Goal: Task Accomplishment & Management: Manage account settings

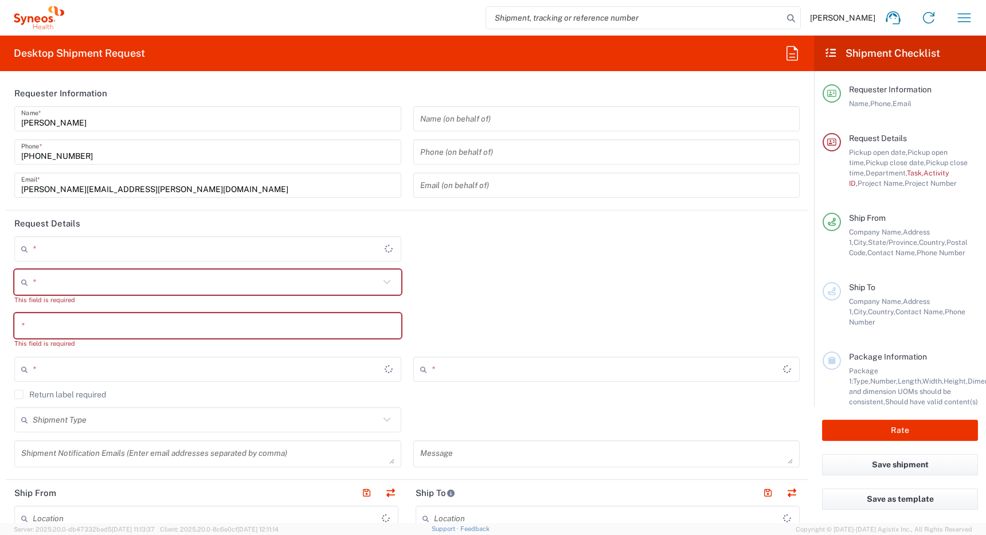
type input "Ontario"
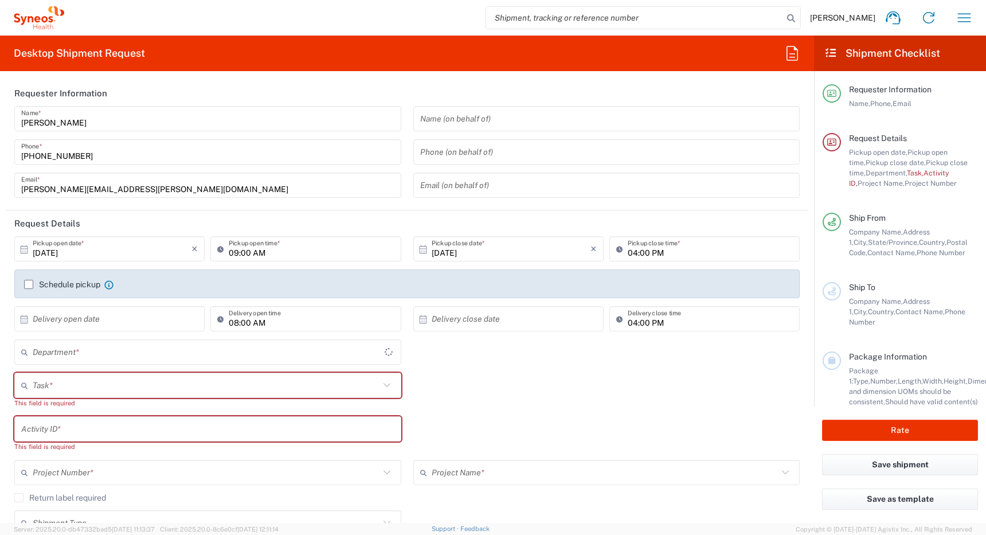
type input "Canada"
type input "4510"
click at [962, 19] on icon "button" at bounding box center [964, 18] width 18 height 18
type input "Syneos Health Canada LP- Toronto"
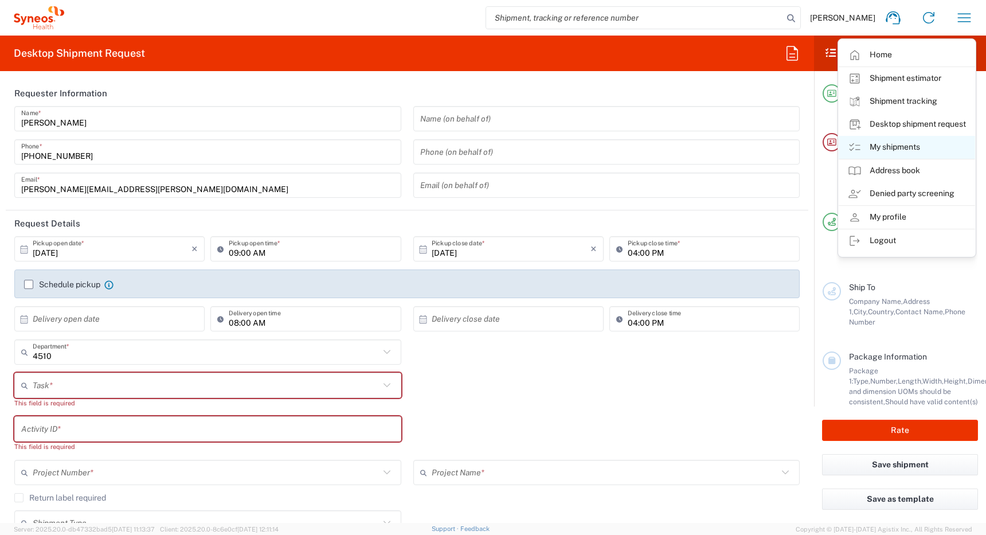
click at [891, 147] on link "My shipments" at bounding box center [907, 147] width 136 height 23
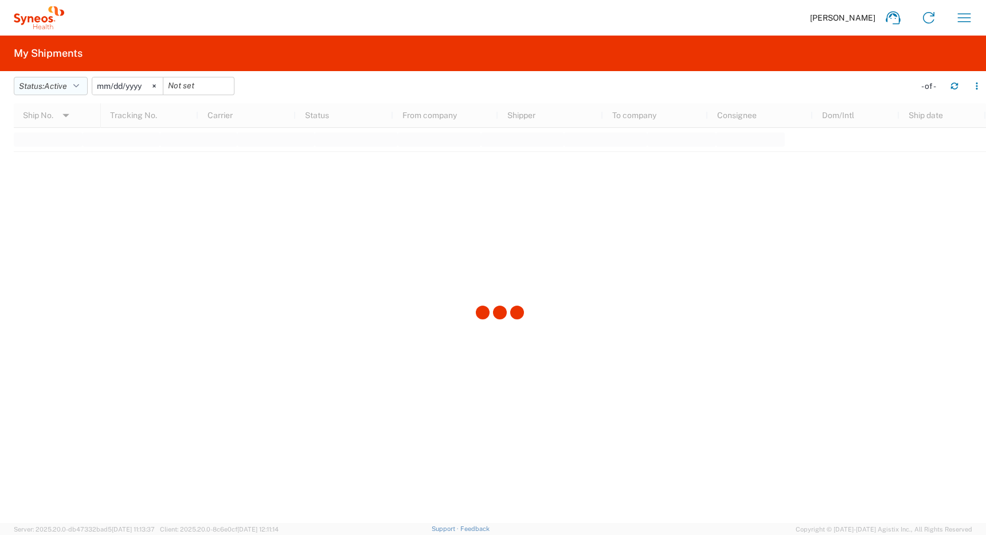
click at [64, 81] on span "Active" at bounding box center [55, 85] width 23 height 9
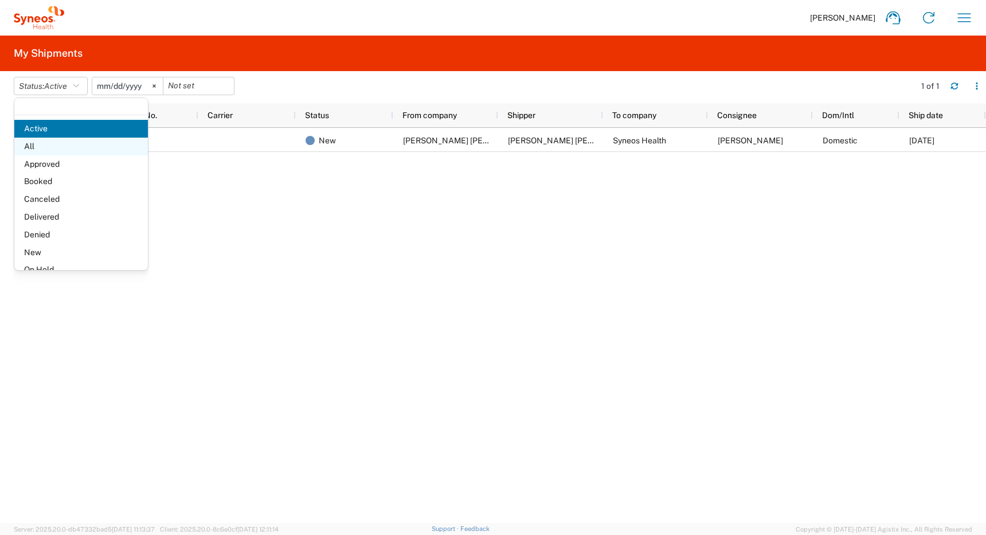
click at [56, 150] on span "All" at bounding box center [81, 147] width 134 height 18
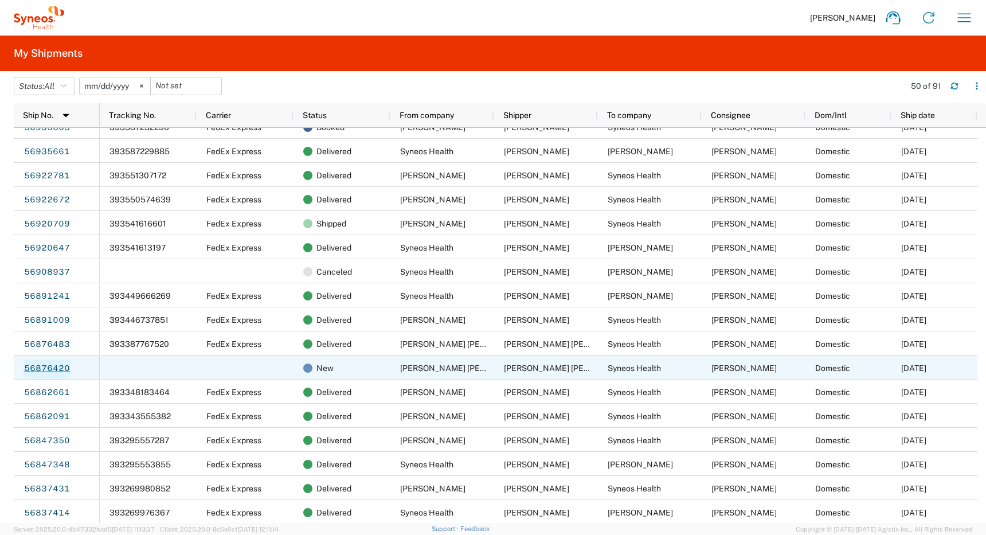
click at [46, 369] on link "56876420" at bounding box center [47, 369] width 47 height 18
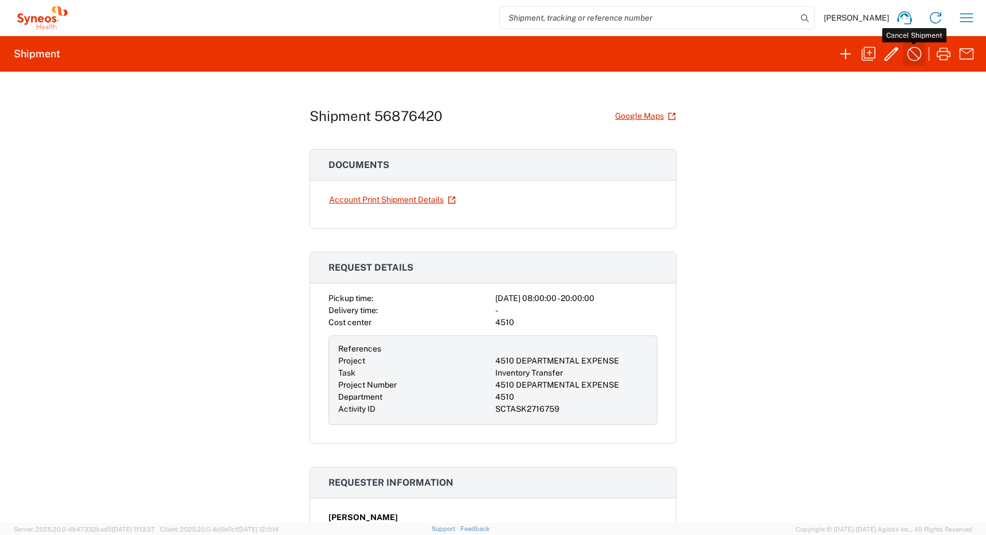
click at [919, 53] on icon "button" at bounding box center [914, 54] width 18 height 18
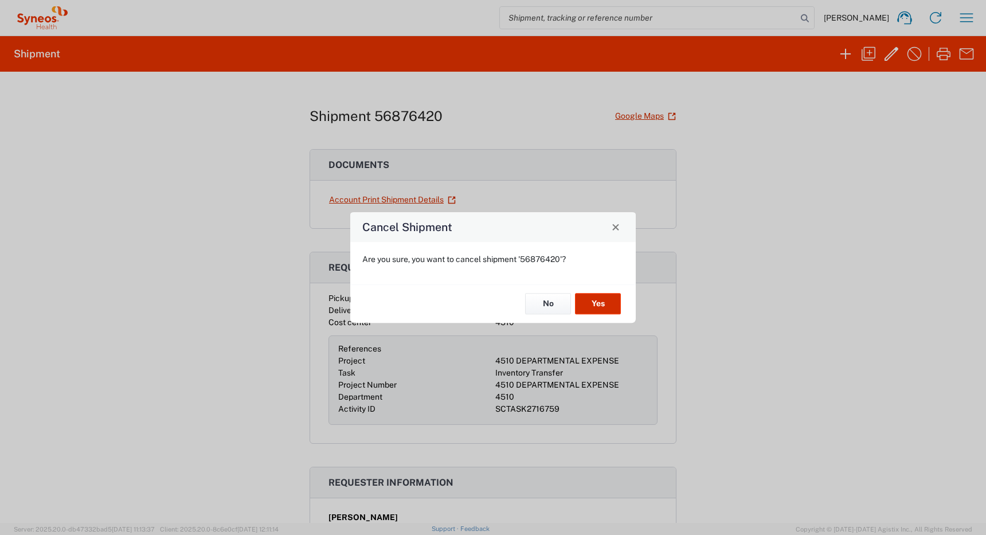
click at [599, 303] on button "Yes" at bounding box center [598, 304] width 46 height 21
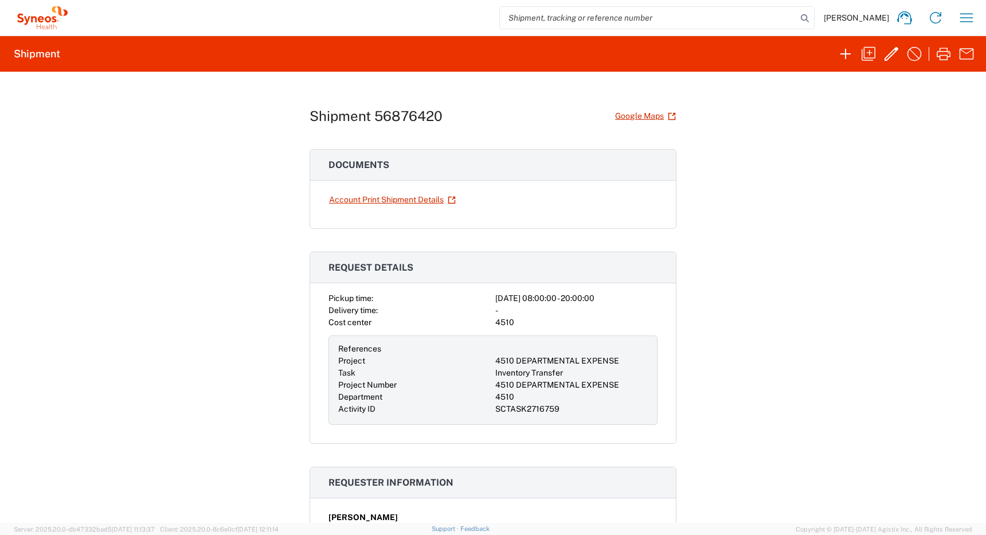
scroll to position [1, 0]
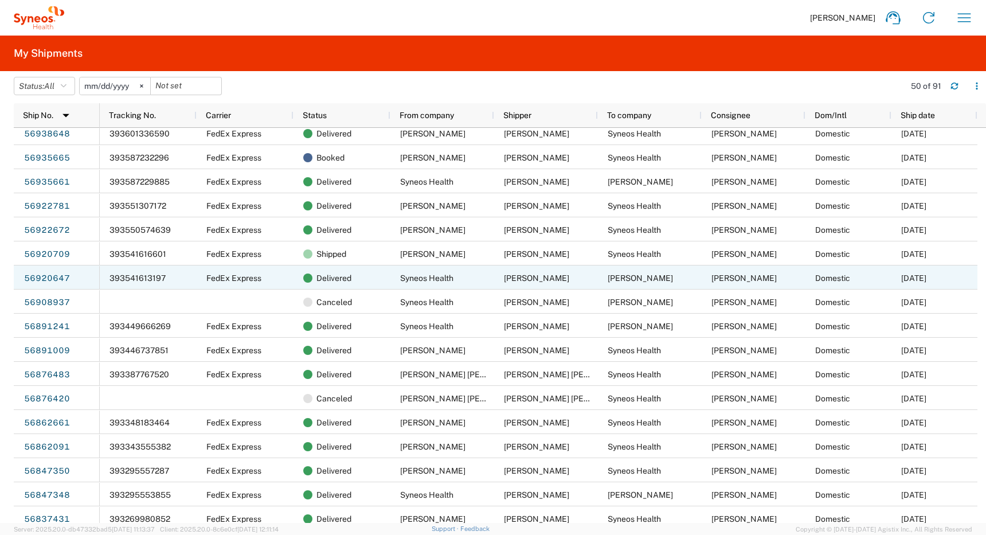
scroll to position [140, 0]
